Goal: Navigation & Orientation: Understand site structure

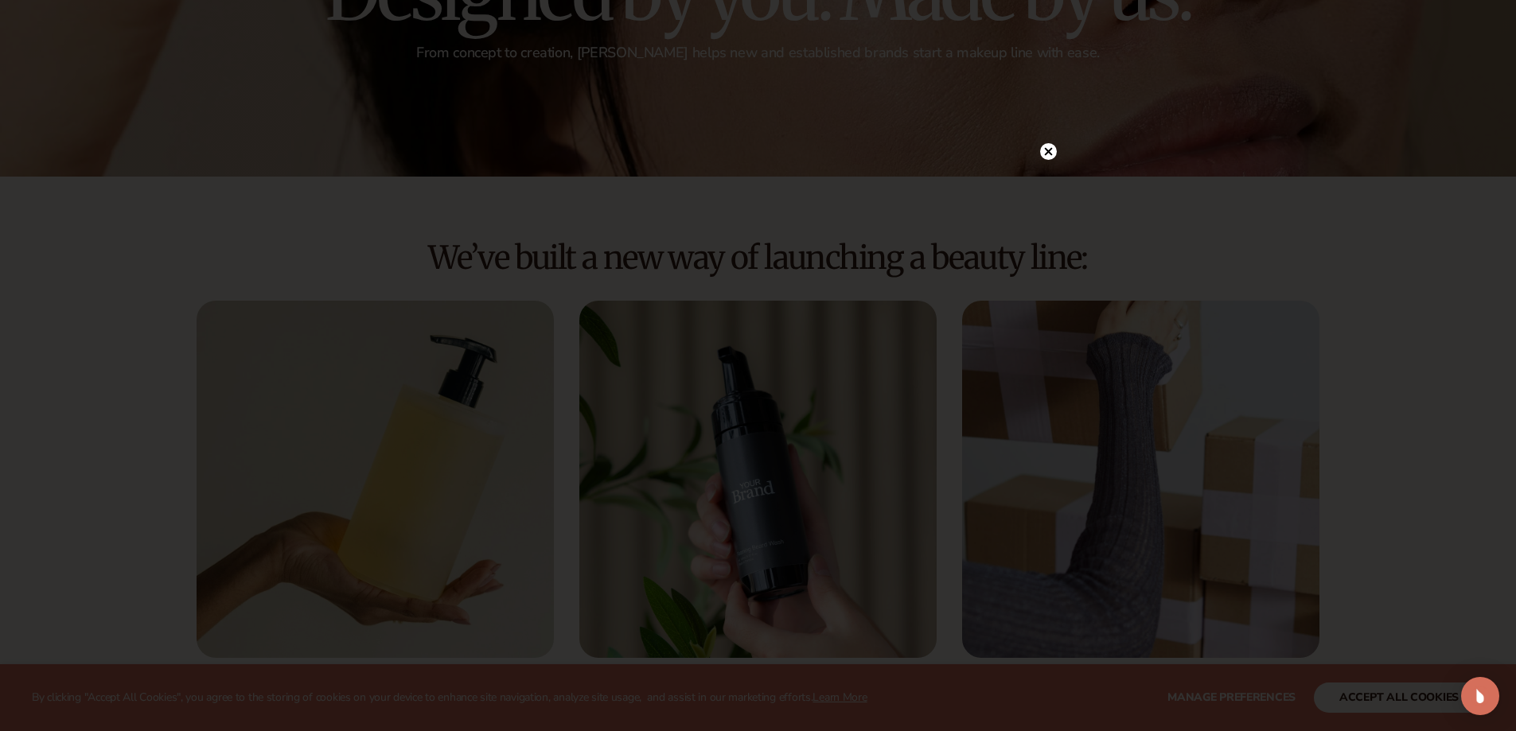
scroll to position [239, 0]
click at [1050, 177] on circle at bounding box center [1048, 184] width 17 height 17
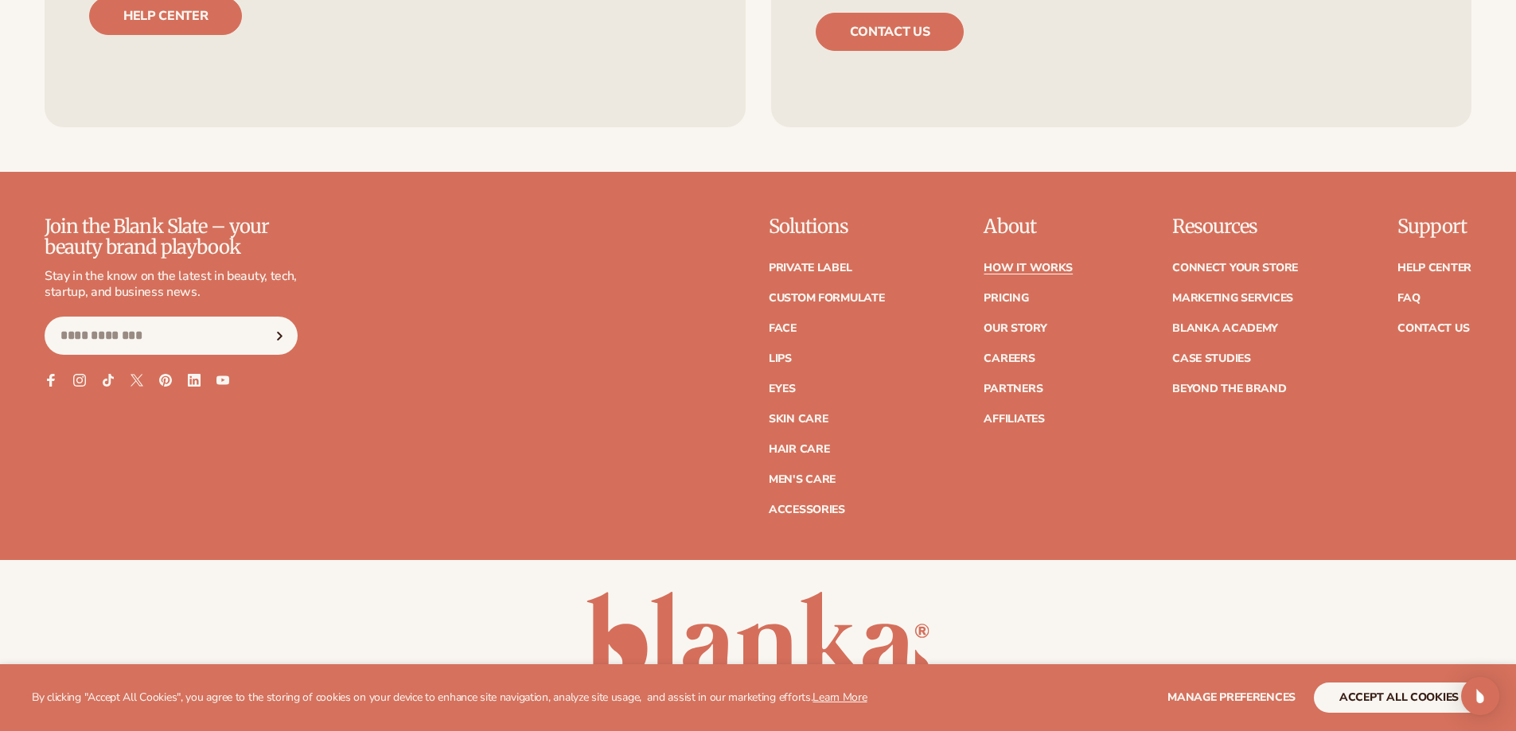
scroll to position [4454, 0]
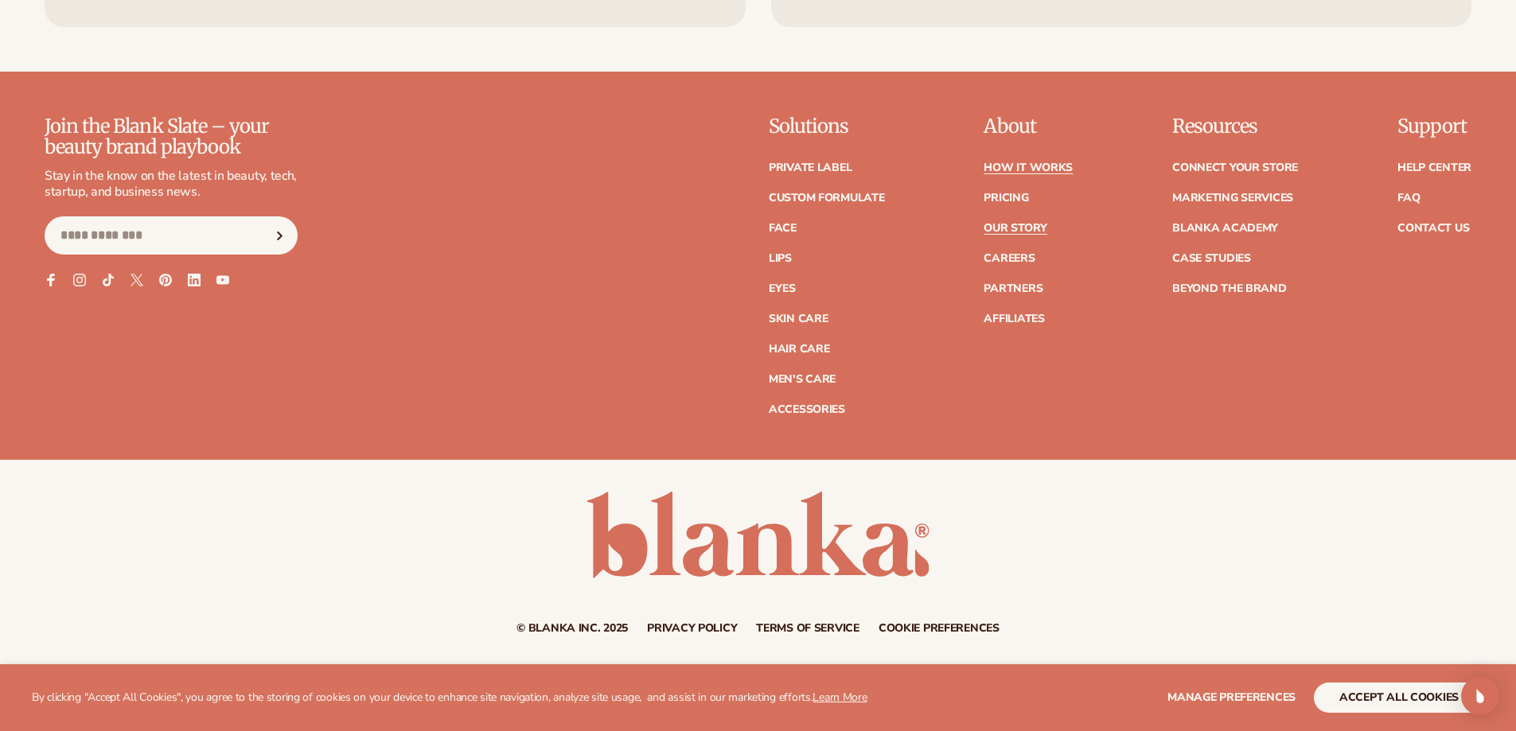
click at [1015, 226] on link "Our Story" at bounding box center [1015, 228] width 63 height 11
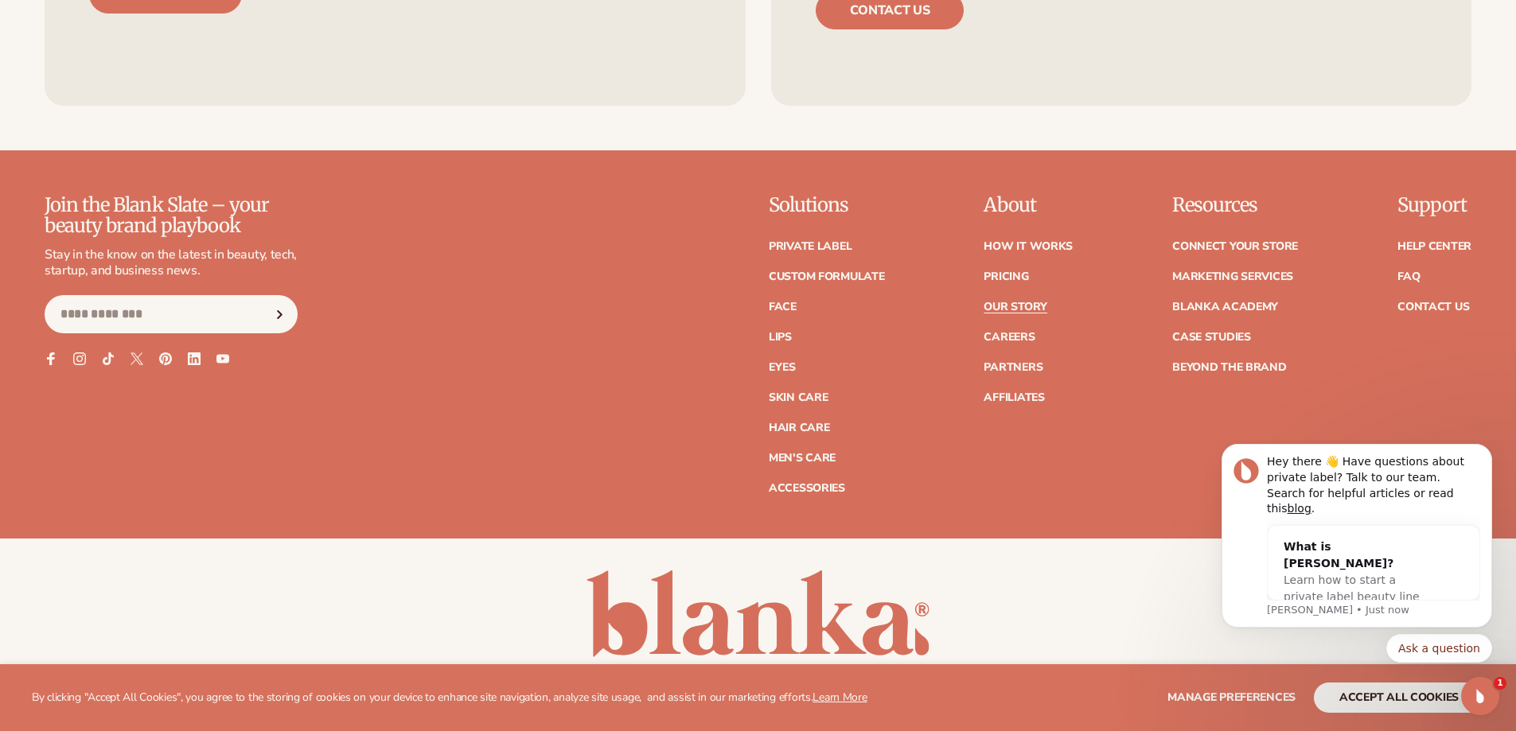
scroll to position [5068, 0]
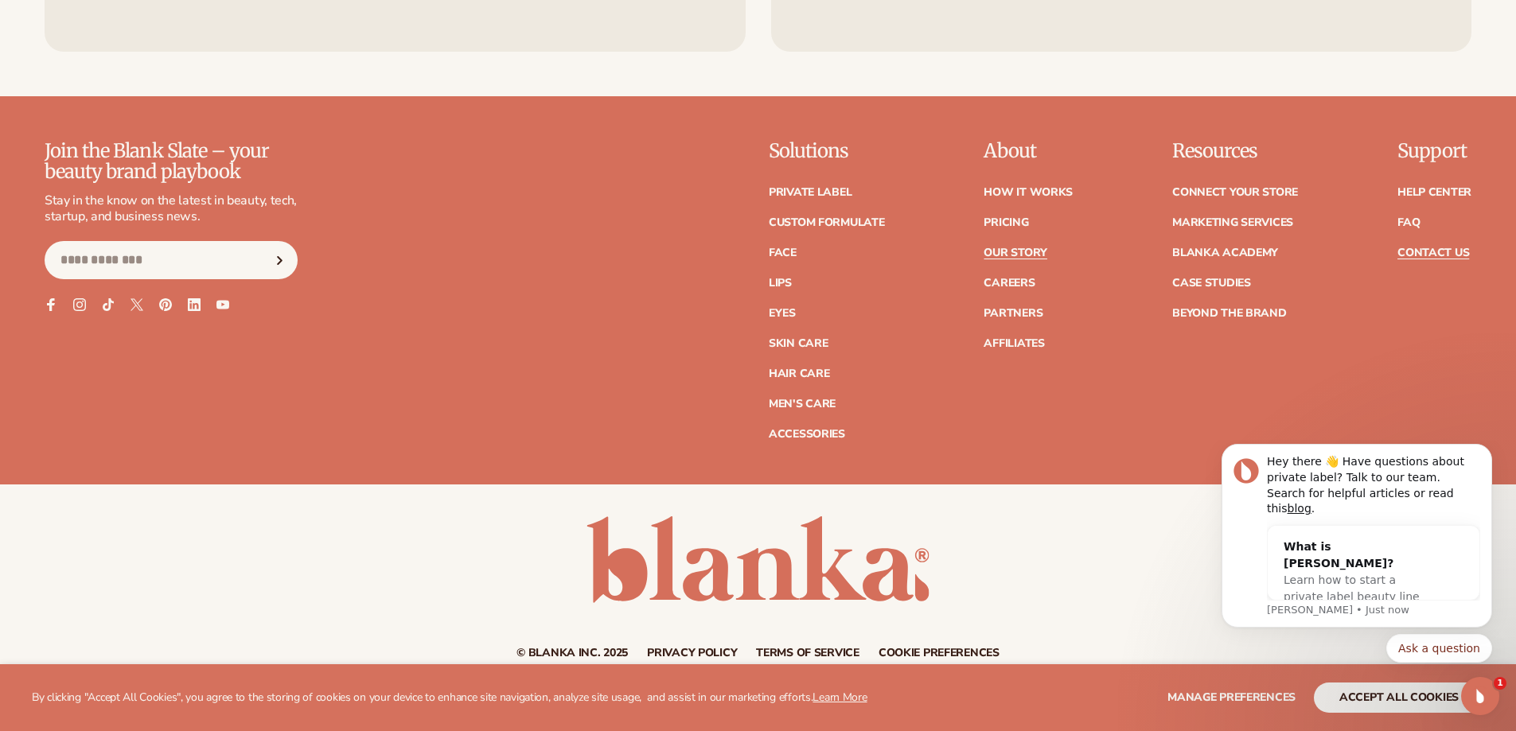
click at [1414, 248] on link "Contact Us" at bounding box center [1434, 253] width 72 height 11
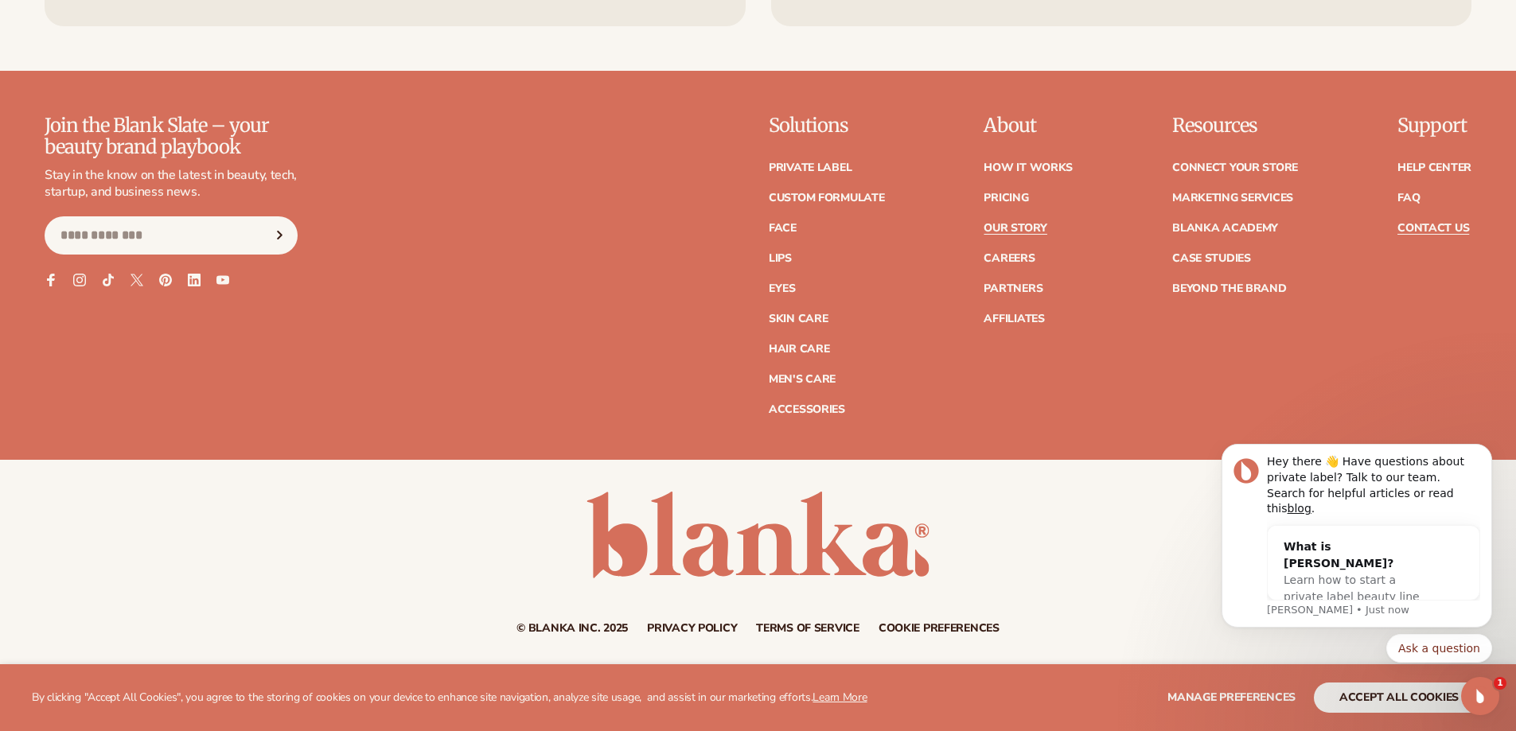
click at [1011, 230] on link "Our Story" at bounding box center [1015, 228] width 63 height 11
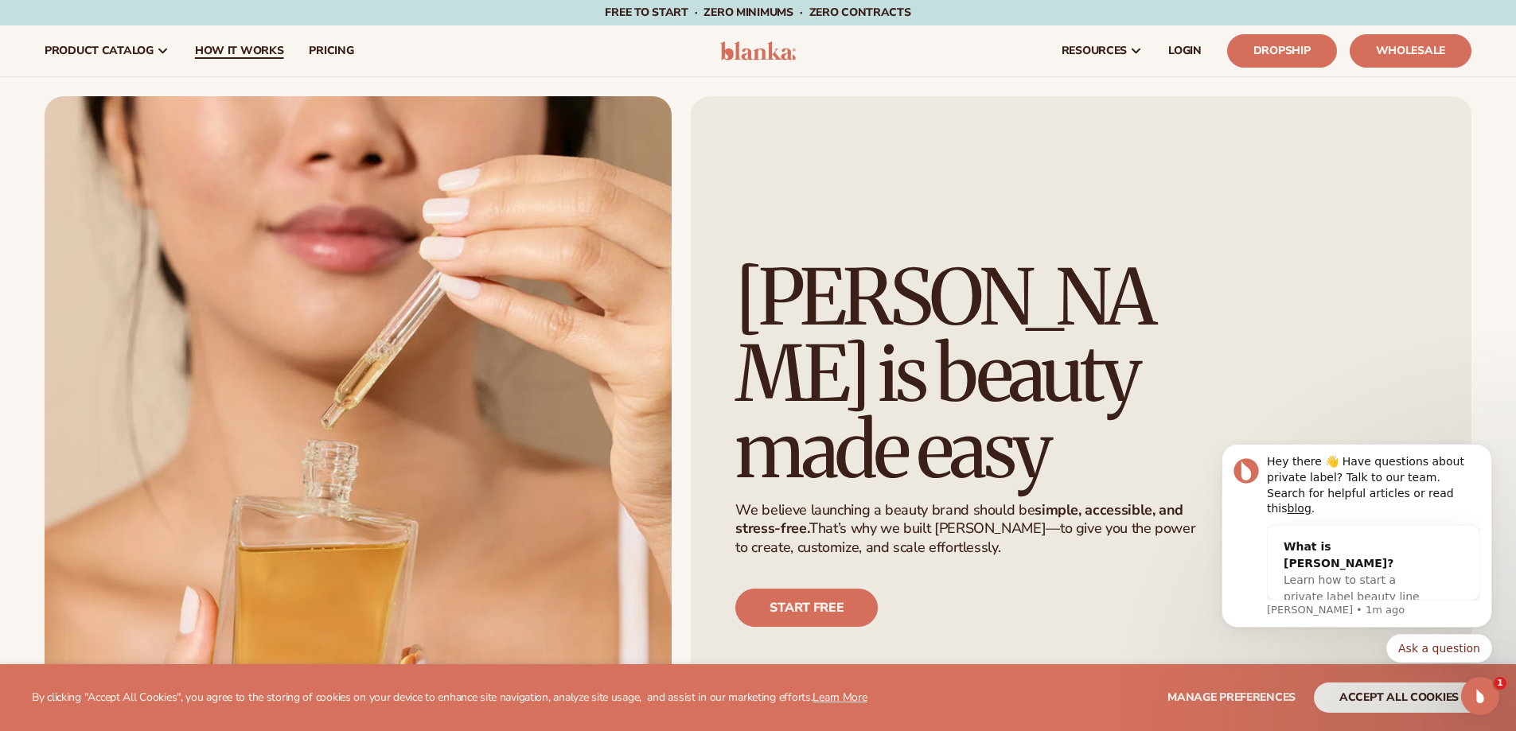
click at [216, 50] on span "How It Works" at bounding box center [239, 51] width 89 height 13
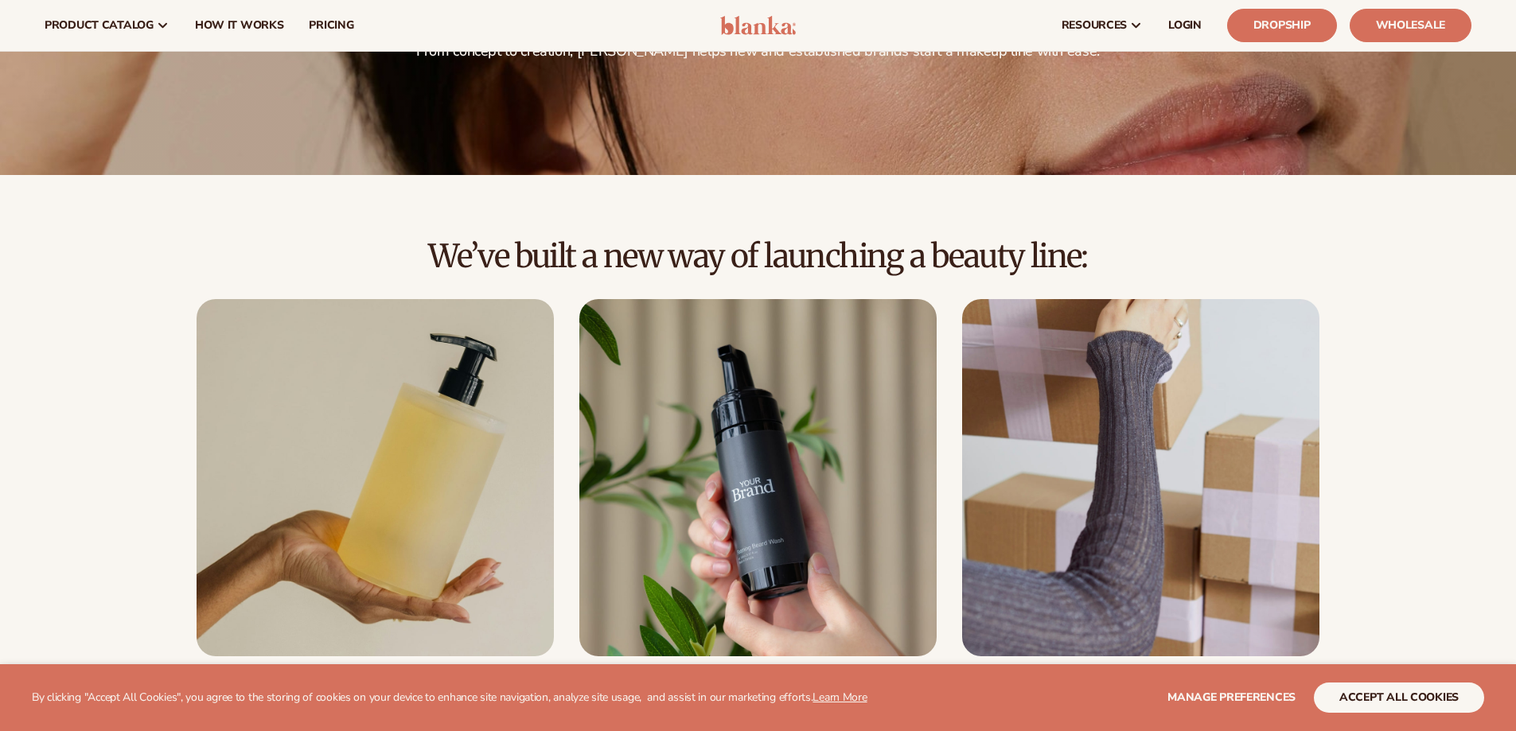
scroll to position [238, 0]
click at [315, 30] on span "pricing" at bounding box center [331, 25] width 45 height 13
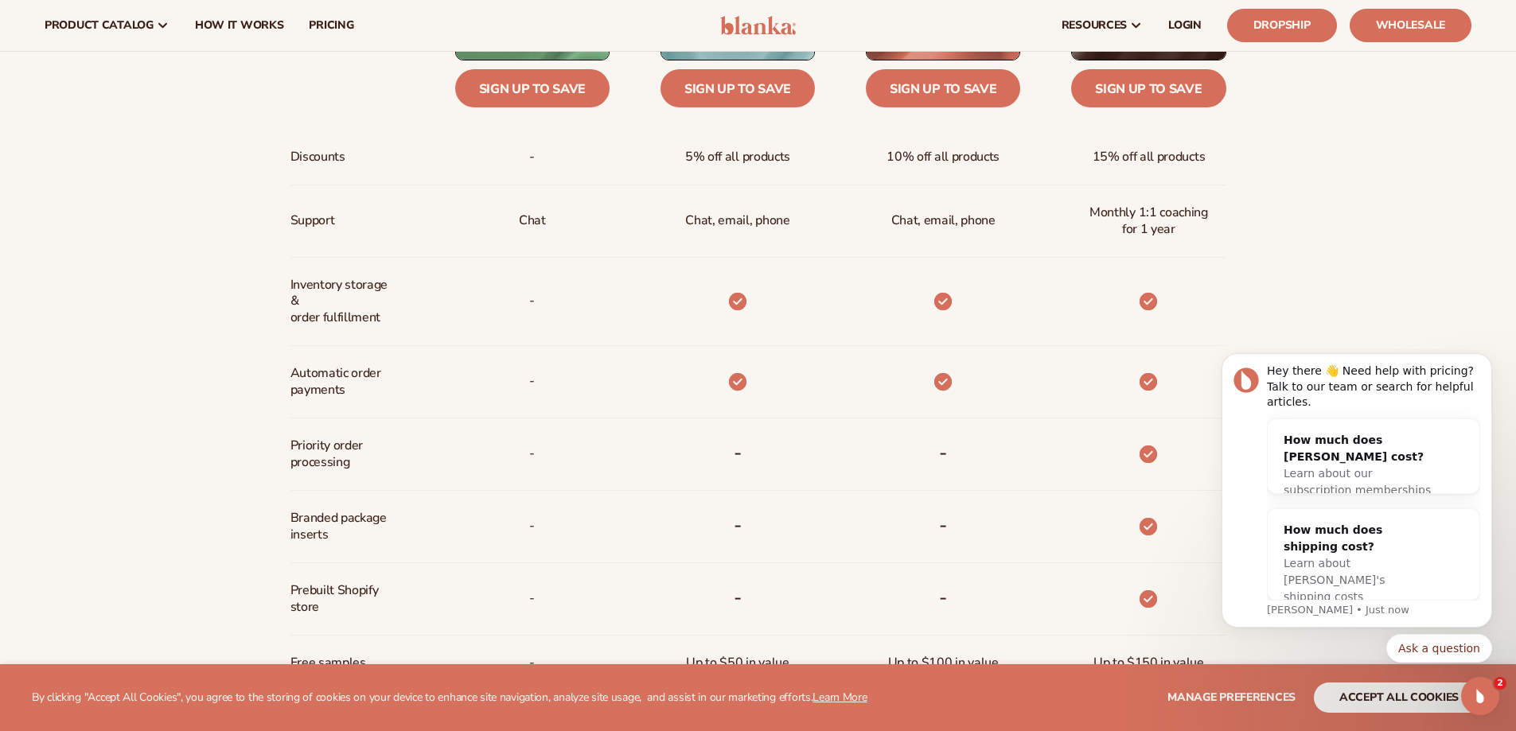
scroll to position [716, 0]
